Goal: Find specific page/section: Find specific page/section

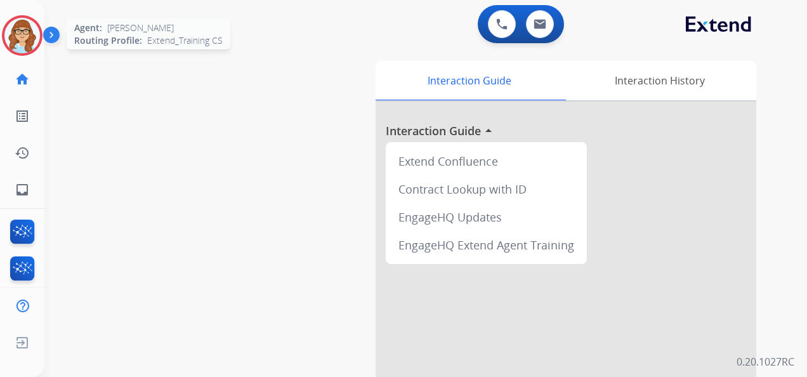
click at [18, 34] on img at bounding box center [22, 36] width 36 height 36
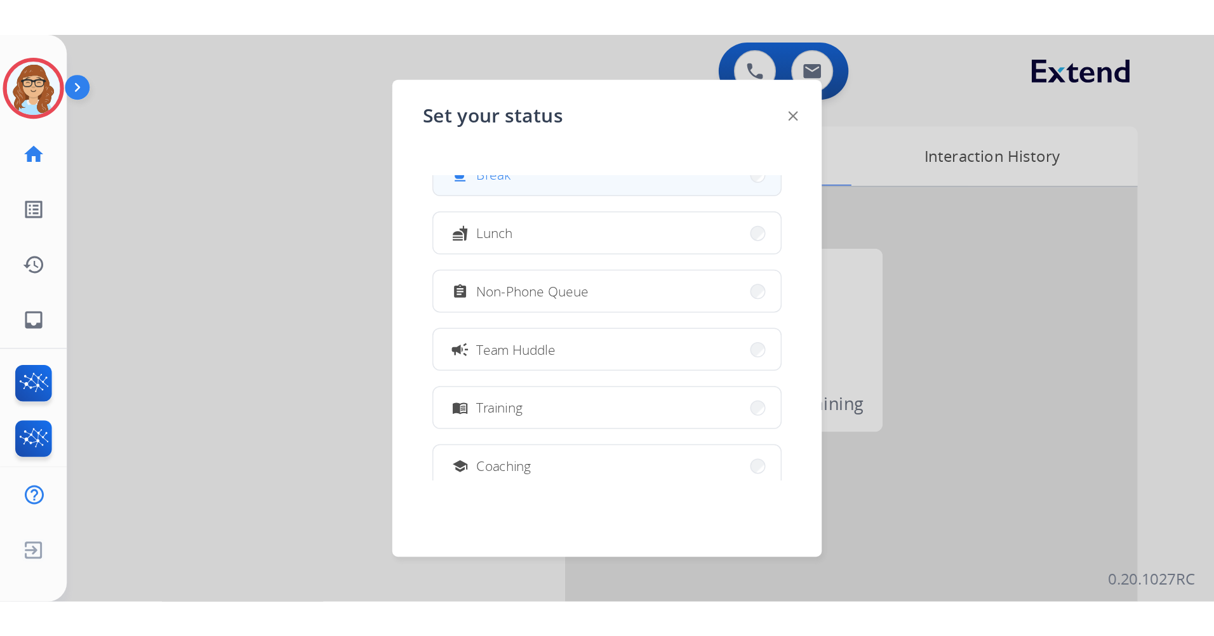
scroll to position [127, 0]
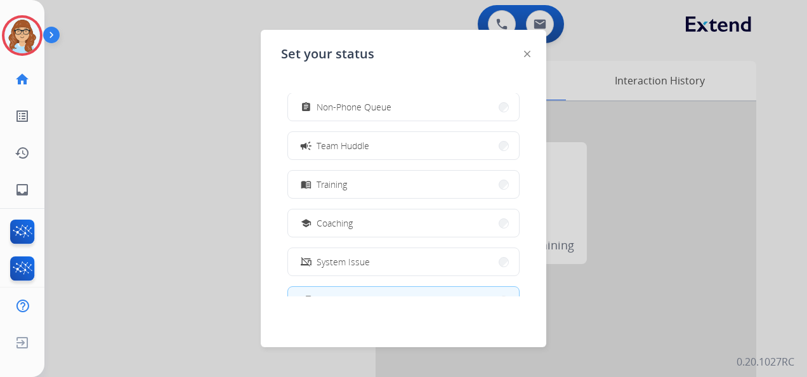
click at [366, 180] on button "menu_book Training" at bounding box center [403, 184] width 231 height 27
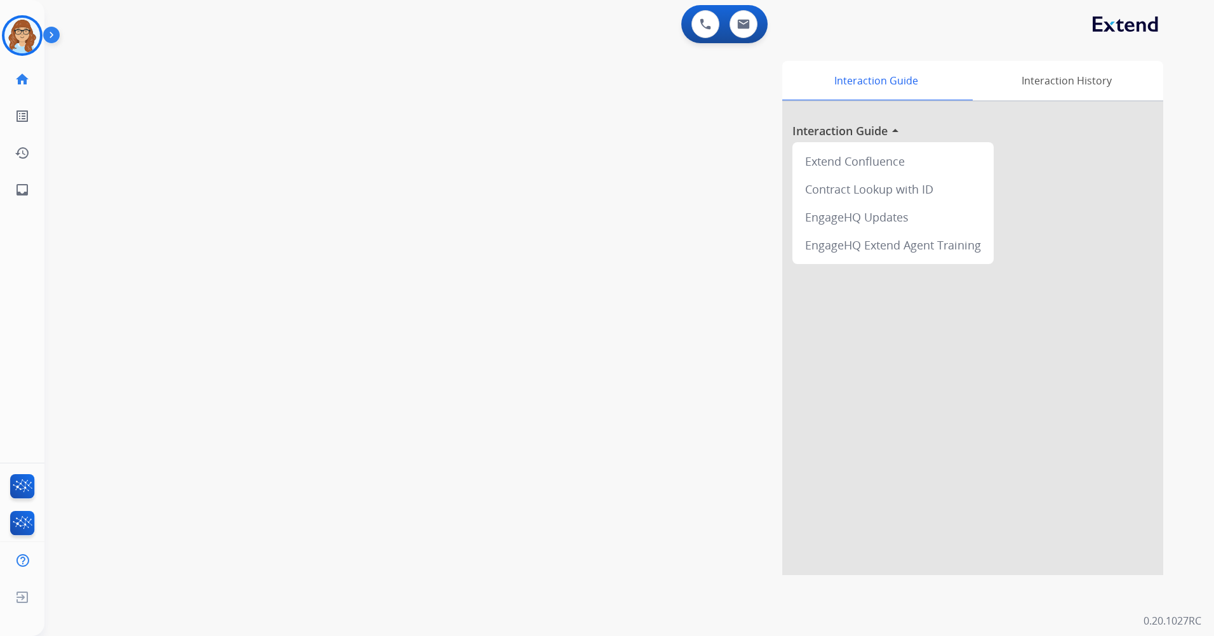
click at [57, 34] on img at bounding box center [54, 37] width 22 height 24
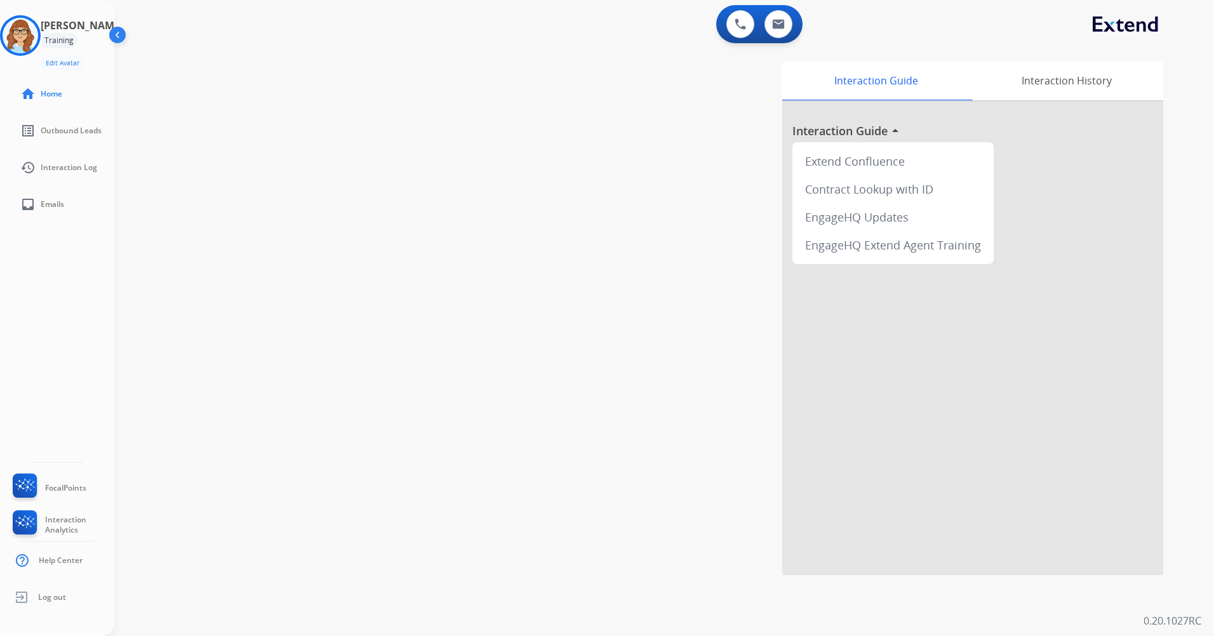
click at [109, 39] on img at bounding box center [119, 37] width 24 height 24
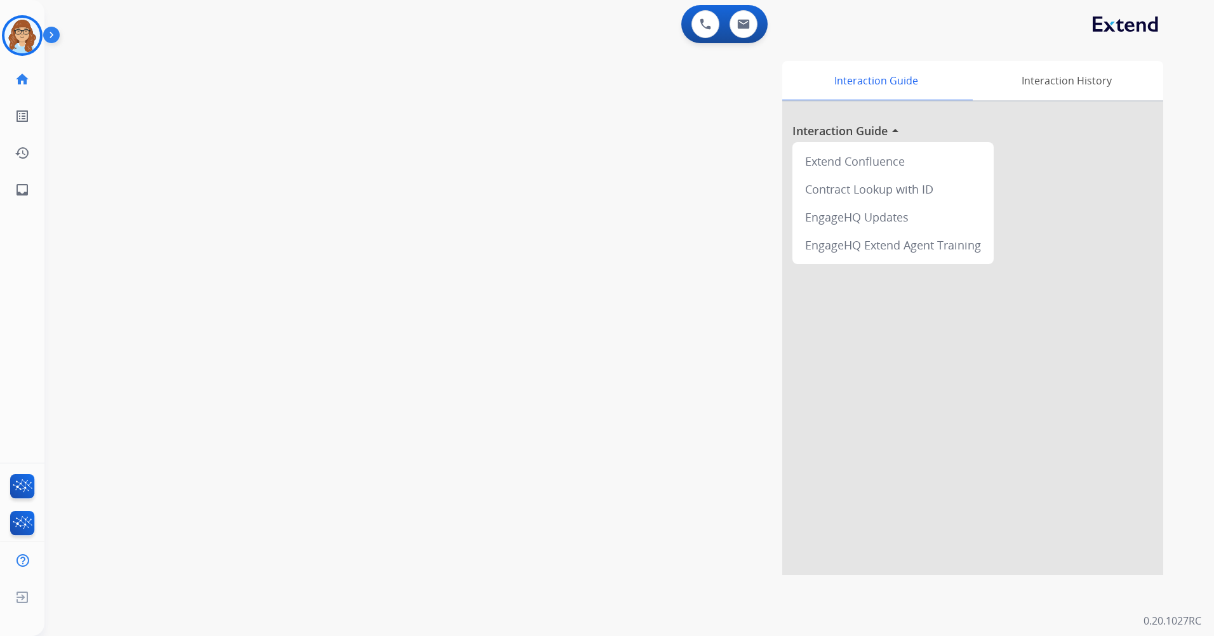
click at [46, 23] on div "0 Voice Interactions 0 Email Interactions" at bounding box center [613, 25] width 1139 height 41
click at [49, 33] on img at bounding box center [54, 37] width 22 height 24
click at [51, 38] on img at bounding box center [54, 37] width 22 height 24
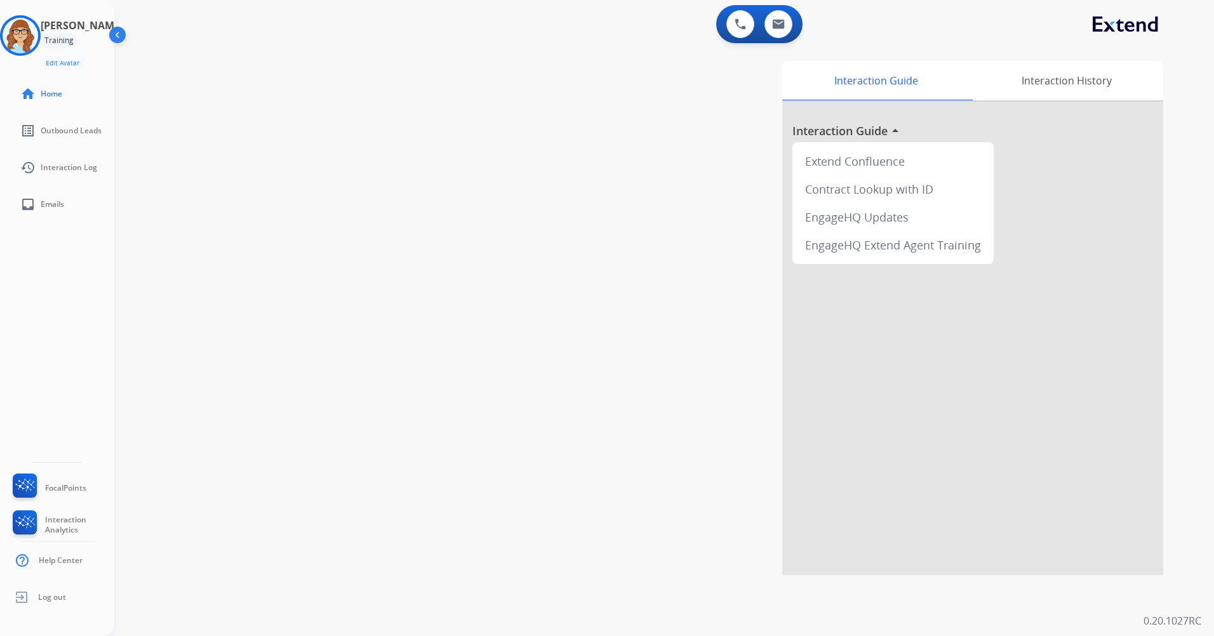
click at [123, 35] on img at bounding box center [119, 37] width 24 height 24
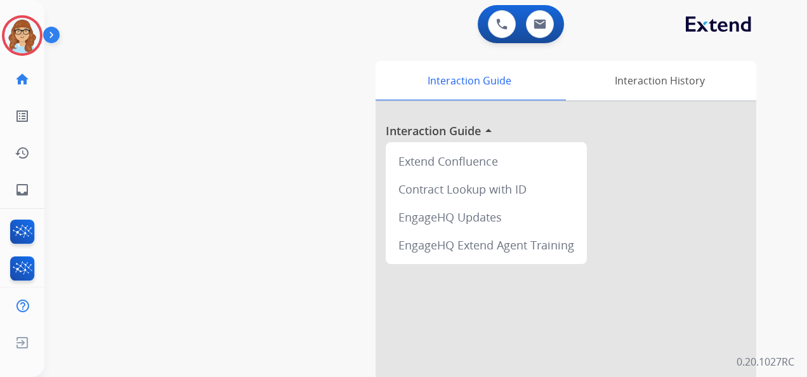
click at [28, 42] on img at bounding box center [22, 36] width 36 height 36
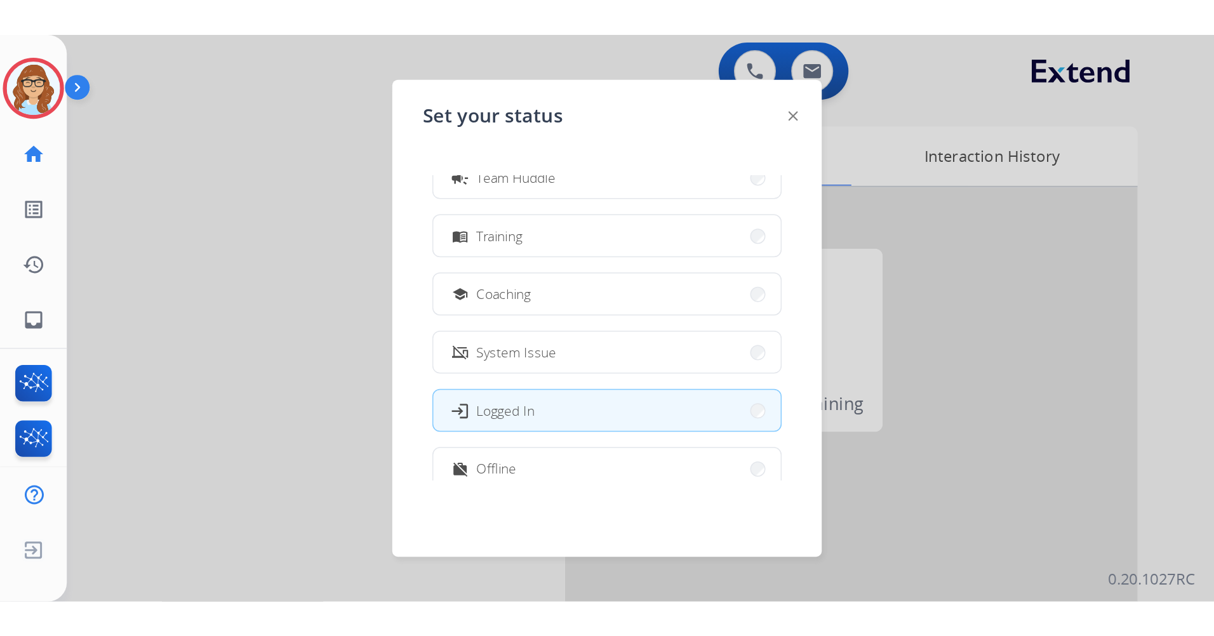
scroll to position [190, 0]
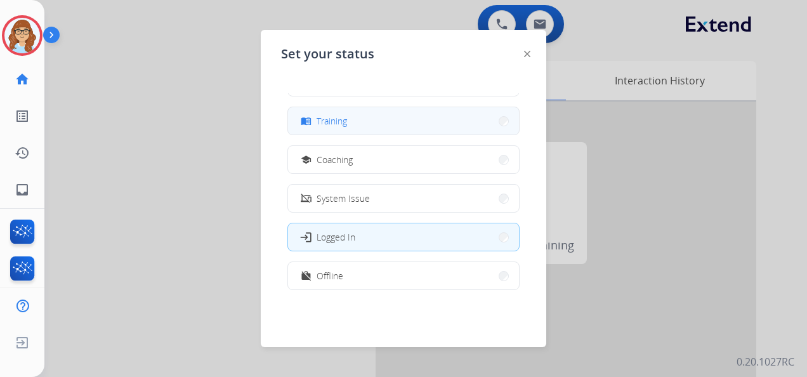
click at [395, 122] on button "menu_book Training" at bounding box center [403, 120] width 231 height 27
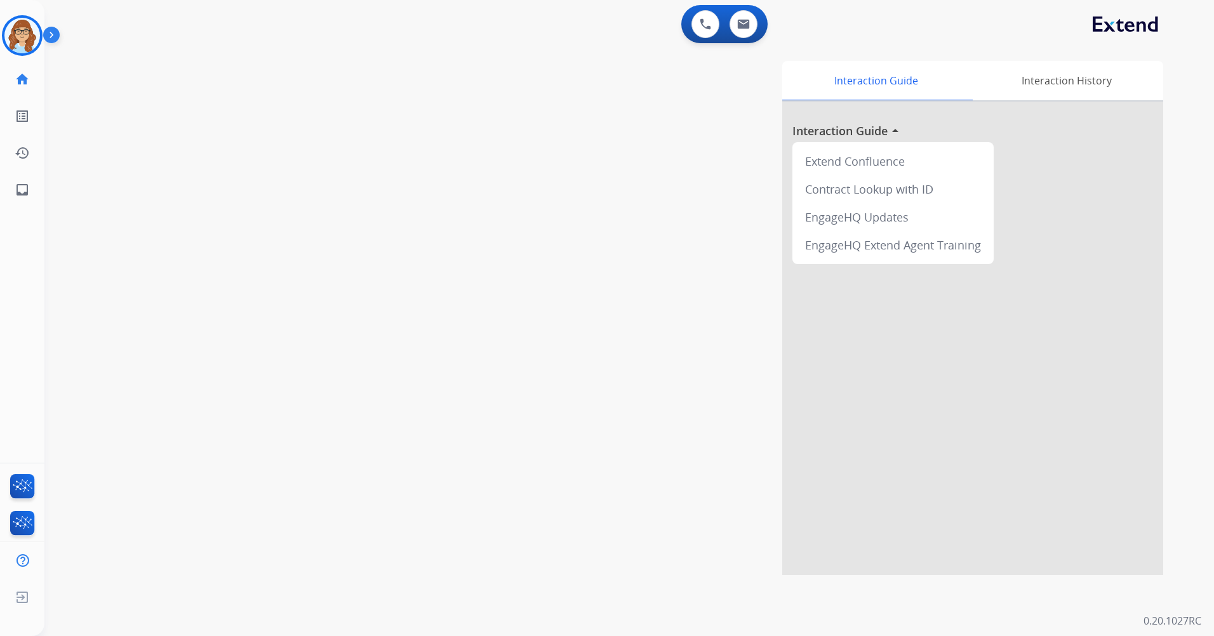
click at [48, 31] on img at bounding box center [54, 37] width 22 height 24
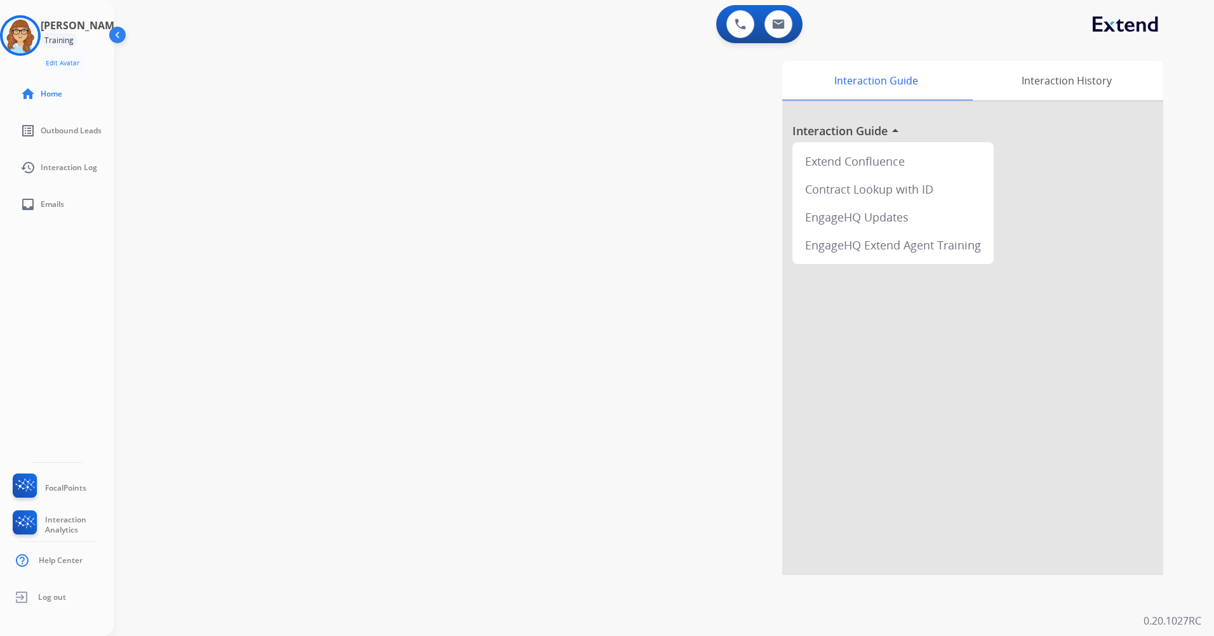
click at [115, 44] on img at bounding box center [119, 37] width 24 height 24
